Goal: Contribute content: Add original content to the website for others to see

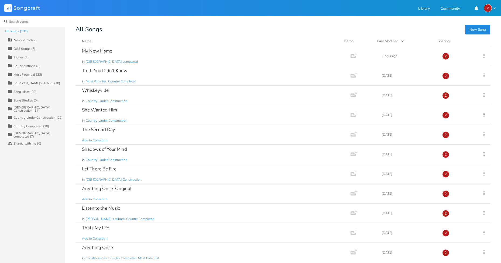
click at [21, 20] on input at bounding box center [32, 21] width 65 height 11
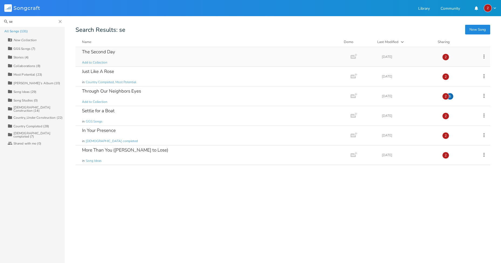
type input "se"
click at [138, 57] on div "The Second Day Add to Collection" at bounding box center [212, 56] width 260 height 19
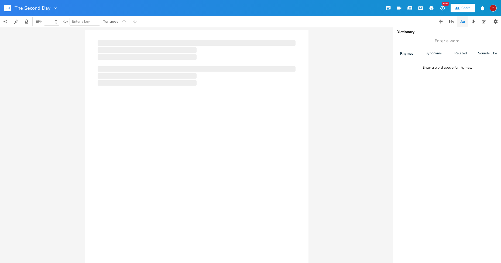
type input "100"
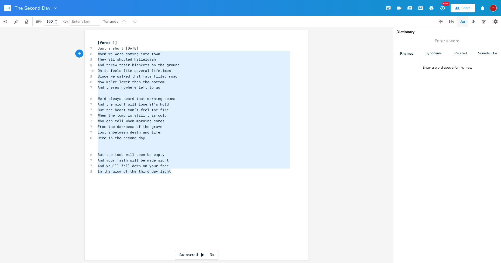
type textarea "[Verse 1] Just a short [DATE] When we were coming into town They all shouted ha…"
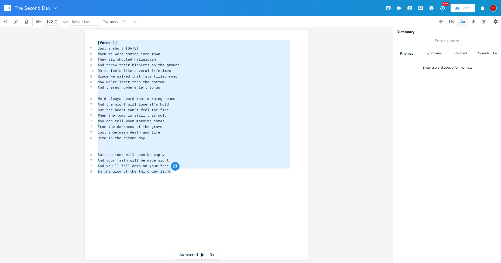
drag, startPoint x: 171, startPoint y: 171, endPoint x: 90, endPoint y: 39, distance: 154.9
click at [90, 39] on div "[Verse 1] Just a short [DATE] When we were coming into town They all shouted ha…" at bounding box center [197, 145] width 224 height 230
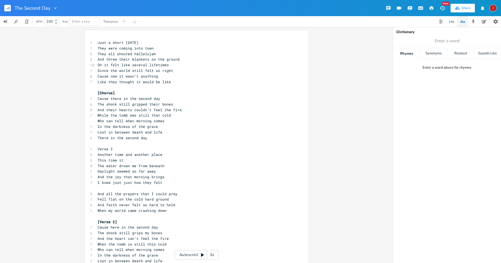
click at [105, 37] on div "[Verse 1] Just a short [DATE] When we were coming into town They all shouted ha…" at bounding box center [197, 193] width 224 height 326
click at [96, 39] on div "x 7 Just a short [DATE] 7 They were coming into town 8 They all shouted hallelu…" at bounding box center [193, 194] width 195 height 311
type textarea "[Verse 1]4"
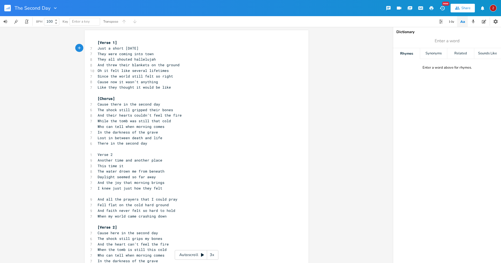
click at [199, 122] on pre "While the tomb was still that cold" at bounding box center [193, 121] width 195 height 6
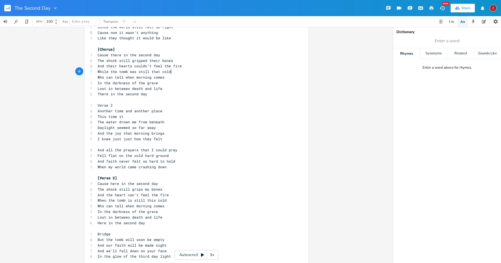
scroll to position [54, 0]
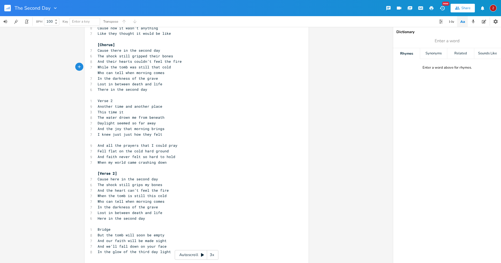
click at [98, 100] on span "Verse 2" at bounding box center [105, 100] width 15 height 5
type textarea "["
click at [113, 101] on span "[Verse 2" at bounding box center [106, 100] width 17 height 5
type textarea "]"
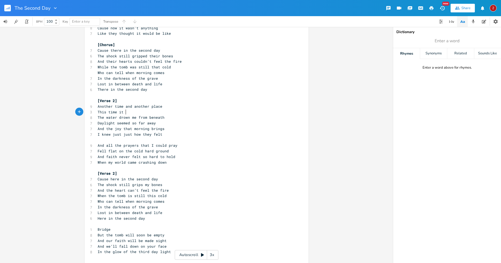
click at [174, 113] on pre "This time it" at bounding box center [193, 112] width 195 height 6
click at [118, 141] on pre "​" at bounding box center [193, 140] width 195 height 6
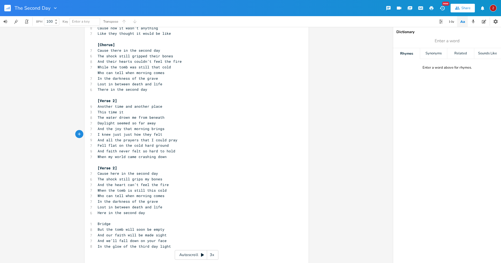
click at [138, 111] on pre "This time it" at bounding box center [193, 112] width 195 height 6
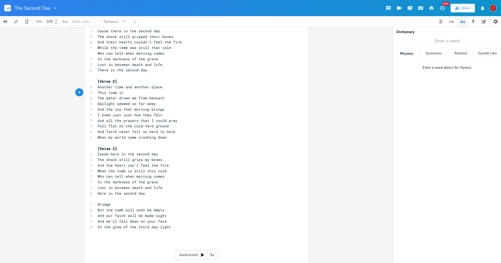
scroll to position [96, 0]
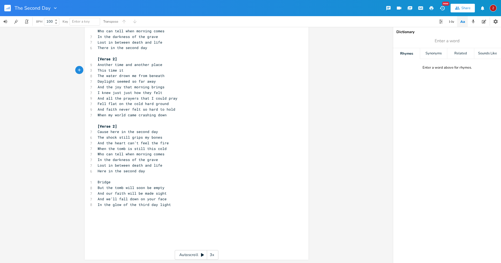
click at [109, 127] on span "[Verse 2]" at bounding box center [107, 126] width 19 height 5
type textarea "Chorus"
click at [152, 164] on span "Lost in between death and life" at bounding box center [130, 165] width 65 height 5
click at [98, 181] on span "Bridge" at bounding box center [104, 182] width 13 height 5
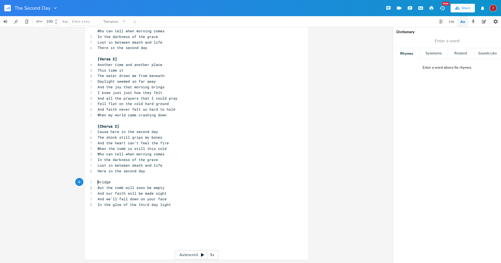
type textarea "["
click at [120, 179] on pre "​" at bounding box center [193, 177] width 195 height 6
click at [116, 183] on pre "[Bridge" at bounding box center [193, 183] width 195 height 6
type textarea "]"
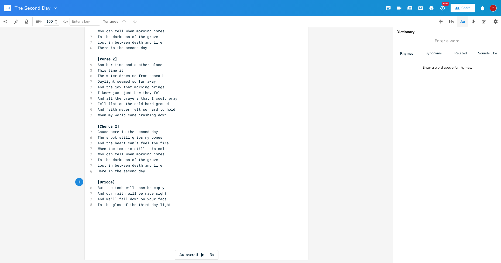
click at [171, 181] on pre "[Bridge]" at bounding box center [193, 183] width 195 height 6
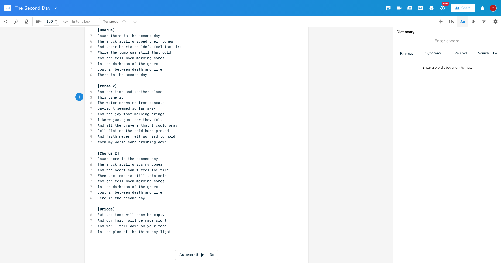
click at [132, 99] on pre "This time it" at bounding box center [193, 98] width 195 height 6
drag, startPoint x: 163, startPoint y: 113, endPoint x: 149, endPoint y: 113, distance: 13.5
click at [149, 113] on span "And the joy that morning brings" at bounding box center [131, 114] width 67 height 5
type textarea "brings"
click at [177, 109] on icon "button" at bounding box center [177, 109] width 3 height 2
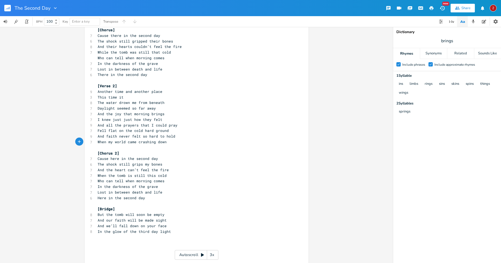
click at [184, 139] on pre "When my world came crashing down" at bounding box center [193, 142] width 195 height 6
click at [202, 92] on pre "Another time and another place" at bounding box center [193, 92] width 195 height 6
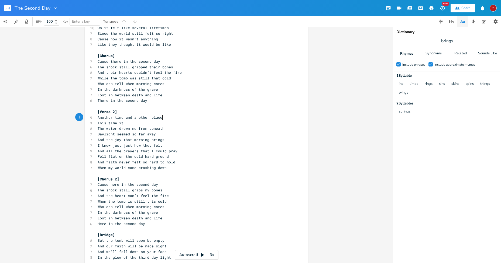
scroll to position [0, 0]
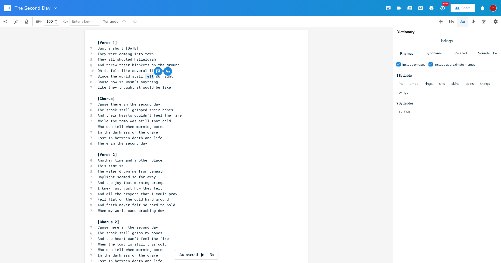
drag, startPoint x: 152, startPoint y: 76, endPoint x: 144, endPoint y: 75, distance: 7.9
click at [144, 75] on span "Since the world still felt so right" at bounding box center [135, 76] width 75 height 5
type textarea "seemed"
click at [196, 86] on pre "Like they thought it would be like" at bounding box center [193, 88] width 195 height 6
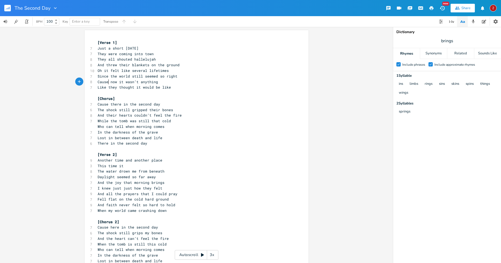
click at [106, 81] on span "Cause now it wasn’t anything" at bounding box center [128, 82] width 60 height 5
type textarea "But"
click at [165, 109] on span "The shock still gripped their bones" at bounding box center [135, 110] width 75 height 5
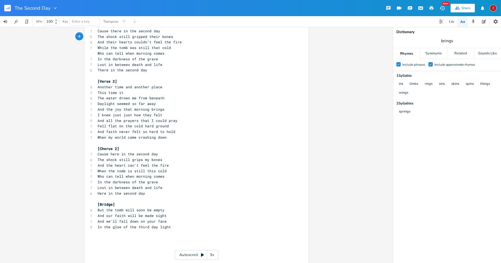
scroll to position [81, 0]
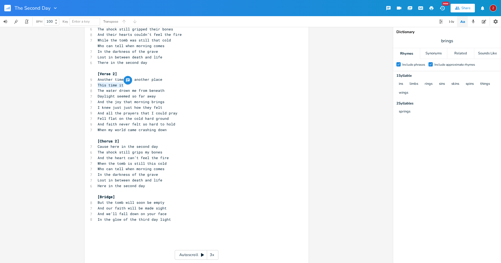
drag, startPoint x: 121, startPoint y: 84, endPoint x: 95, endPoint y: 85, distance: 25.9
click at [96, 85] on pre "This time it" at bounding box center [193, 85] width 195 height 6
type textarea "When my heart was crushed ad"
type textarea "nd torn"
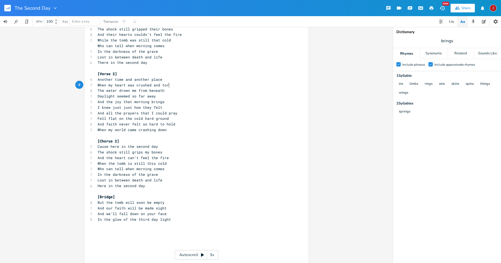
scroll to position [0, 12]
type textarea "The water drown me from beneath"
drag, startPoint x: 164, startPoint y: 89, endPoint x: 96, endPoint y: 91, distance: 68.5
click at [96, 91] on pre "The water drown me from beneath" at bounding box center [193, 91] width 195 height 6
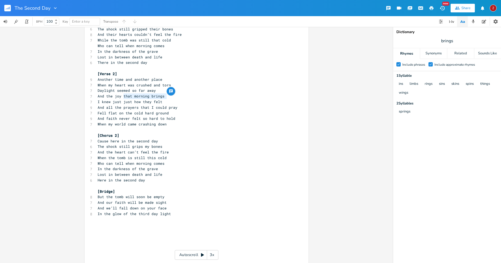
drag, startPoint x: 164, startPoint y: 96, endPoint x: 121, endPoint y: 96, distance: 42.6
click at [121, 96] on span "And the joy that morning brings" at bounding box center [131, 96] width 67 height 5
type textarea "when mornin"
type textarea "[PERSON_NAME]'s born"
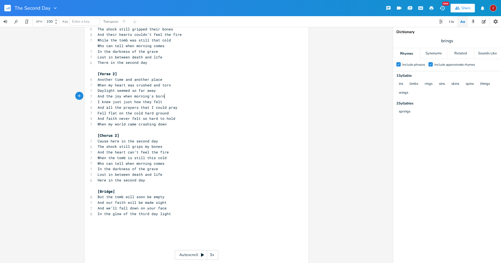
scroll to position [0, 15]
click at [150, 102] on span "I knew just just how they felt" at bounding box center [130, 101] width 65 height 5
type textarea "it"
click at [183, 114] on pre "Fell flat on the cold hard ground" at bounding box center [193, 114] width 195 height 6
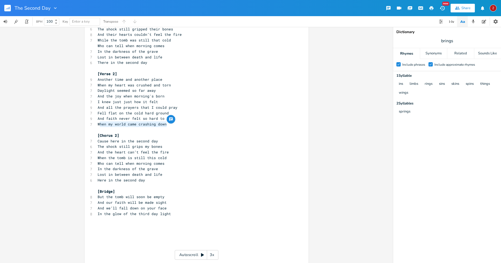
type textarea "When my world came crashing down"
drag, startPoint x: 165, startPoint y: 124, endPoint x: 96, endPoint y: 125, distance: 68.7
click at [96, 125] on pre "When my world came crashing down" at bounding box center [193, 125] width 195 height 6
click at [158, 103] on span "I knew just just how it felt" at bounding box center [128, 101] width 60 height 5
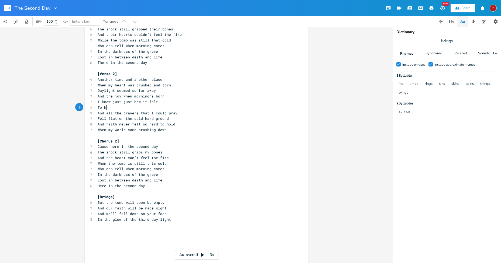
scroll to position [0, 10]
type textarea "To hav"
click at [120, 107] on span "To When my world came crashing down" at bounding box center [135, 107] width 75 height 5
type textarea "have a"
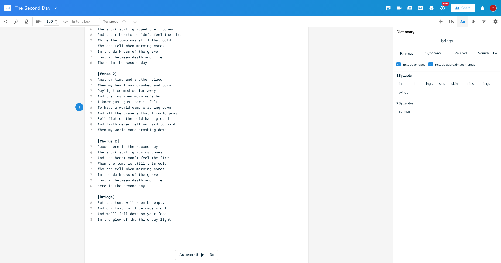
click at [138, 106] on span "To have a world came crashing down" at bounding box center [134, 107] width 73 height 5
click at [134, 108] on span "To have a world came crashing down" at bounding box center [134, 107] width 73 height 5
type textarea "o"
click at [188, 129] on pre "When my world came crashing down" at bounding box center [193, 130] width 195 height 6
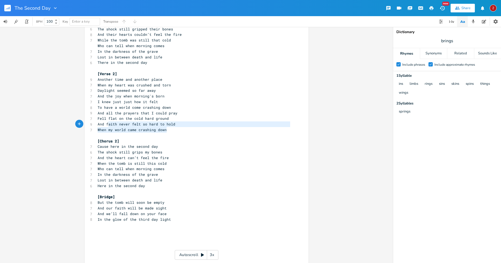
type textarea "And faith never felt so hard to hold When my world came crashing down"
drag, startPoint x: 166, startPoint y: 130, endPoint x: 90, endPoint y: 126, distance: 76.1
click at [96, 126] on div "[Verse 1] 7 Just a short [DATE] 7 They were coming into town 8 They all shouted…" at bounding box center [193, 113] width 195 height 308
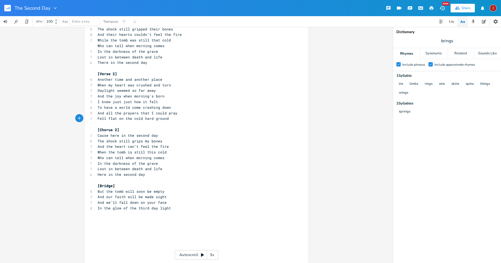
click at [187, 163] on pre "In the darkness of the grave" at bounding box center [193, 164] width 195 height 6
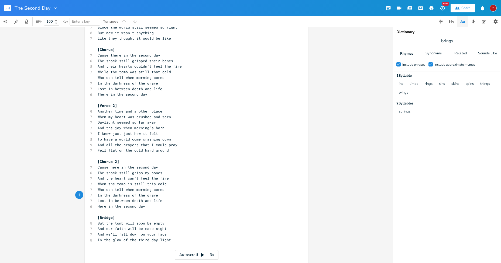
scroll to position [54, 0]
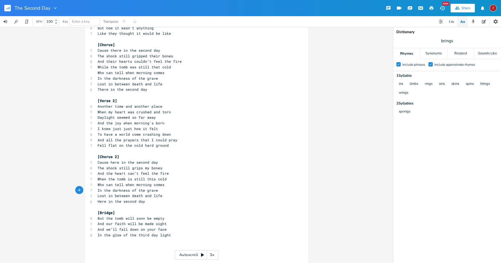
click at [96, 128] on pre "I knew just just how it felt" at bounding box center [193, 129] width 195 height 6
type textarea "Oh"
click at [197, 143] on pre "Fell flat on the cold hard ground" at bounding box center [193, 146] width 195 height 6
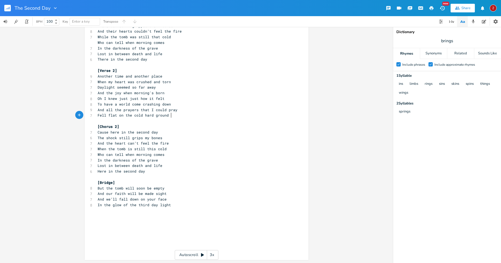
scroll to position [84, 0]
click at [116, 105] on span "To have a world come crashing down" at bounding box center [134, 104] width 73 height 5
click at [106, 109] on span "And all the prayers that I could pray" at bounding box center [138, 109] width 80 height 5
click at [209, 157] on pre "In the darkness of the grave" at bounding box center [193, 160] width 195 height 6
